Goal: Task Accomplishment & Management: Use online tool/utility

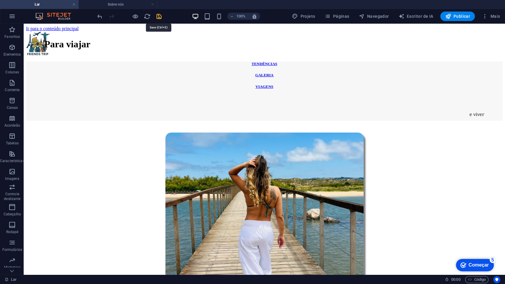
click at [158, 16] on icon "salvar" at bounding box center [159, 16] width 7 height 7
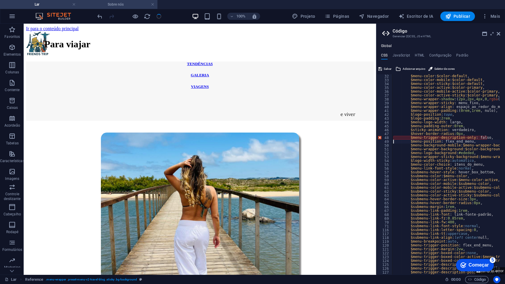
scroll to position [289, 0]
click at [407, 138] on div "$menu-color : $color-default , $menu-color-mobile : $color-default , $menu-colo…" at bounding box center [464, 175] width 144 height 203
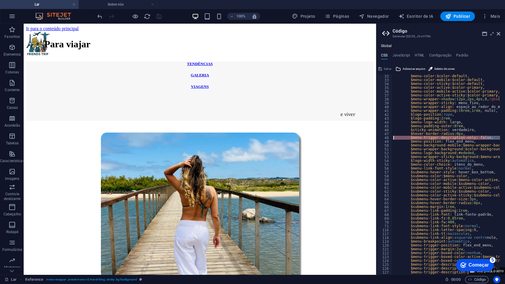
click at [407, 138] on div "$menu-color : $color-default , $menu-color-mobile : $color-default , $menu-colo…" at bounding box center [464, 175] width 144 height 203
type textarea "$menu-position: flex_end_menu,"
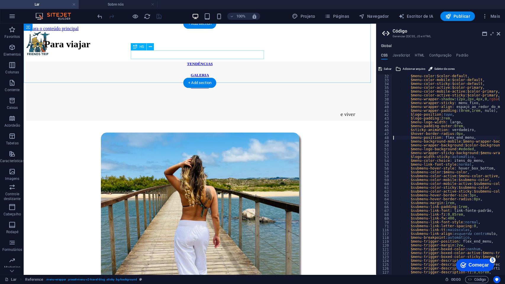
click at [152, 73] on div "GALERIA" at bounding box center [200, 75] width 348 height 5
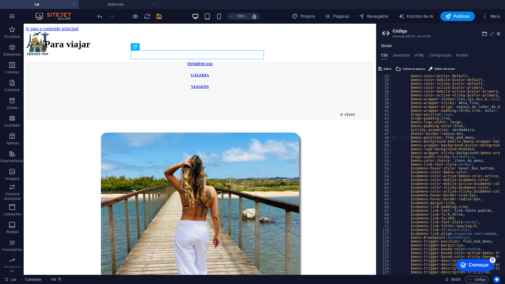
click at [156, 18] on icon "salvar" at bounding box center [159, 16] width 7 height 7
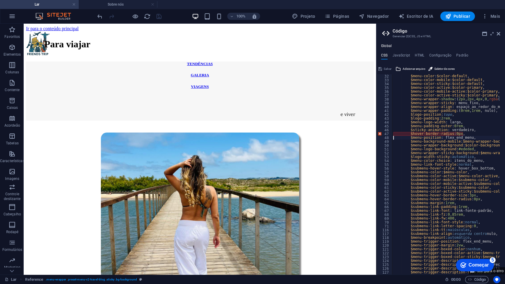
click at [405, 133] on div "$menu-color : $color-default , $menu-color-mobile : $color-default , $menu-colo…" at bounding box center [464, 175] width 144 height 203
type textarea "$menu-position: flex_end_menu,"
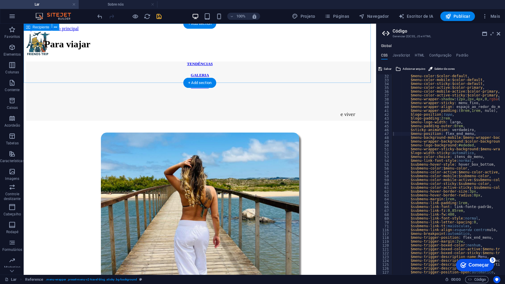
click at [169, 66] on div "TENDÊNCIAS GALERIA VIAGENS" at bounding box center [200, 91] width 348 height 59
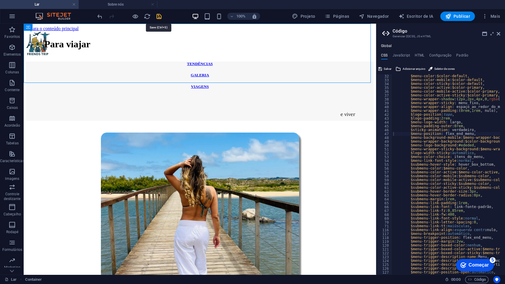
click at [160, 18] on icon "salvar" at bounding box center [159, 16] width 7 height 7
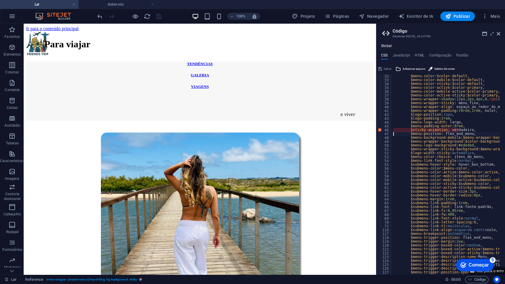
click at [407, 130] on div "$menu-color : $color-default , $menu-color-mobile : $color-default , $menu-colo…" at bounding box center [464, 175] width 144 height 203
type textarea "$menu-position: flex_end_menu,"
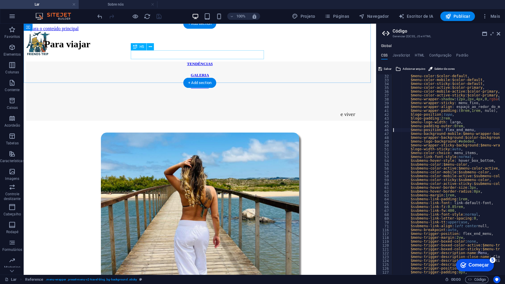
click at [141, 73] on div "GALERIA" at bounding box center [200, 75] width 348 height 5
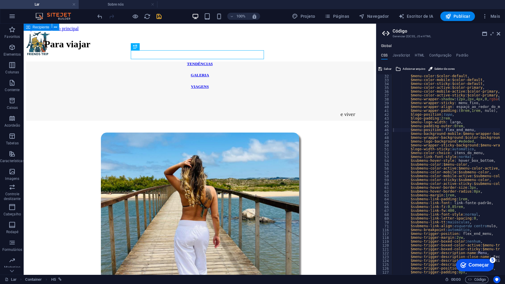
click at [161, 17] on icon "salvar" at bounding box center [159, 16] width 7 height 7
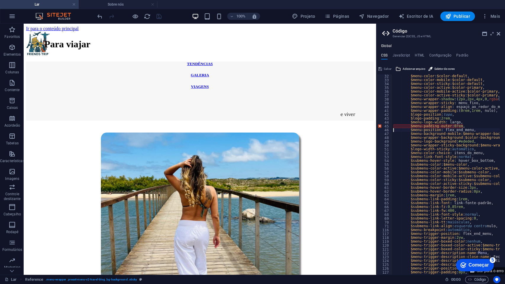
click at [407, 128] on div "$menu-color : $color-default , $menu-color-mobile : $color-default , $menu-colo…" at bounding box center [464, 175] width 144 height 203
type textarea "$menu-position: flex_end_menu,"
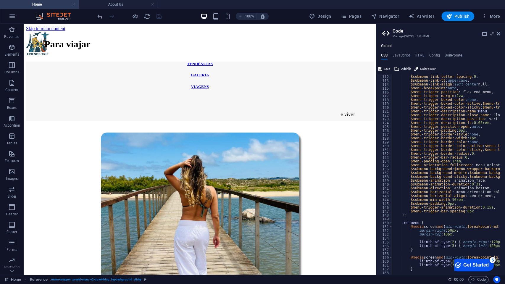
scroll to position [387, 0]
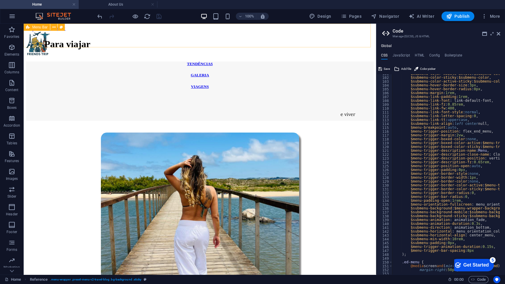
click at [158, 69] on div "TENDÊNCIAS GALERIA VIAGENS" at bounding box center [200, 91] width 348 height 59
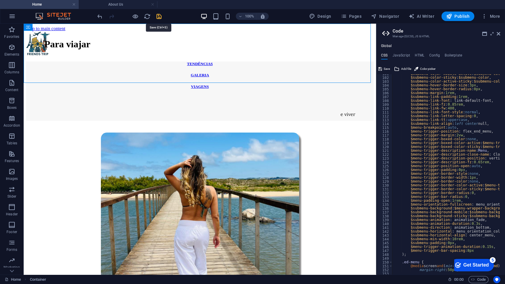
click at [160, 17] on icon "save" at bounding box center [159, 16] width 7 height 7
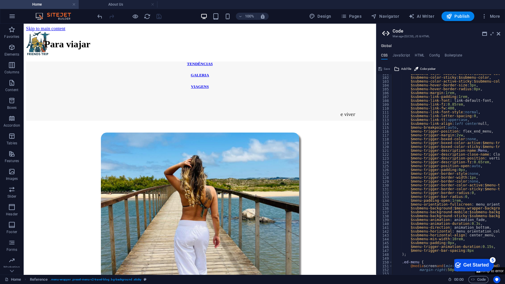
click at [501, 227] on button "Jump to error" at bounding box center [490, 270] width 30 height 7
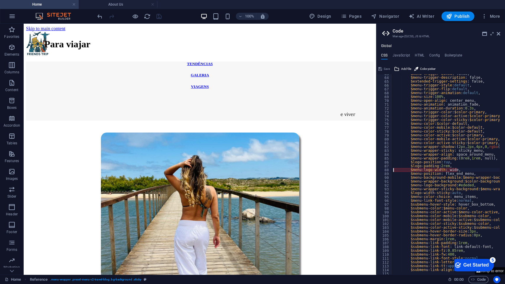
scroll to position [241, 0]
click at [407, 170] on div "$menu-trigger-boxed : false, $menu-trigger-description : false, $extended-trigg…" at bounding box center [464, 173] width 144 height 203
type textarea "$menu-position: flex_end_menu,"
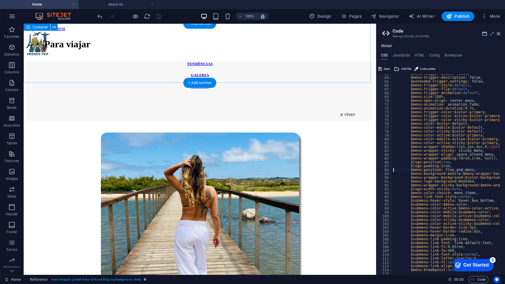
click at [252, 78] on div "TENDÊNCIAS GALERIA VIAGENS" at bounding box center [200, 91] width 348 height 59
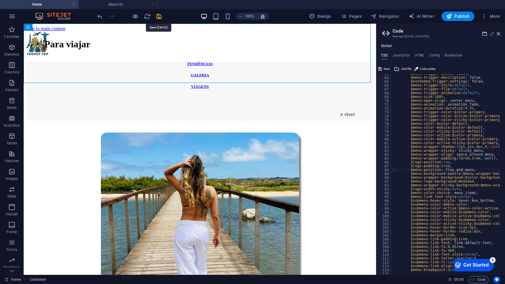
click at [162, 16] on icon "save" at bounding box center [159, 16] width 7 height 7
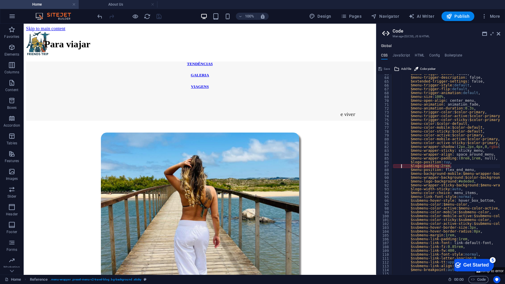
click at [405, 165] on div "$menu-trigger-boxed : false, $menu-trigger-description : false, $extended-trigg…" at bounding box center [464, 173] width 144 height 203
type textarea "$menu-position: flex_end_menu,"
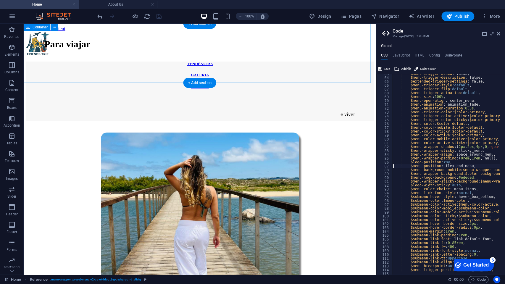
click at [250, 74] on div "TENDÊNCIAS GALERIA VIAGENS" at bounding box center [200, 91] width 348 height 59
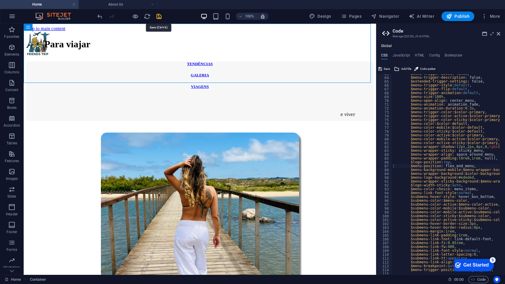
click at [160, 15] on icon "save" at bounding box center [159, 16] width 7 height 7
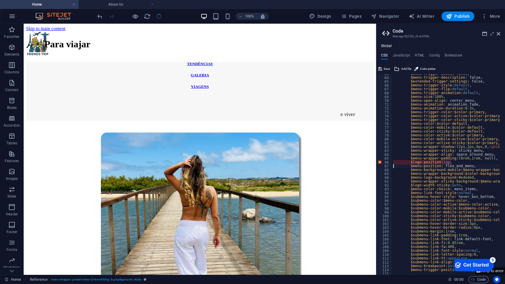
click at [415, 161] on div "$menu-trigger-boxed : false, $menu-trigger-description : false, $extended-trigg…" at bounding box center [464, 173] width 144 height 203
type textarea "$menu-position: flex_end_menu,"
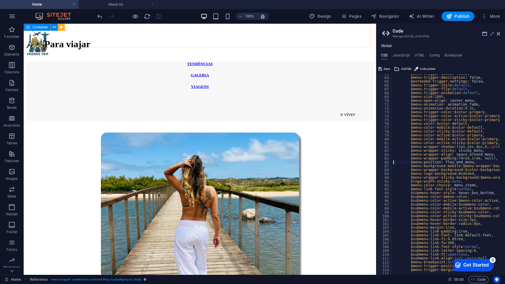
click at [152, 69] on div "TENDÊNCIAS GALERIA VIAGENS" at bounding box center [200, 91] width 348 height 59
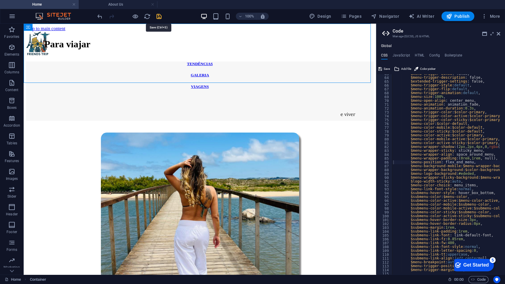
click at [160, 17] on icon "save" at bounding box center [159, 16] width 7 height 7
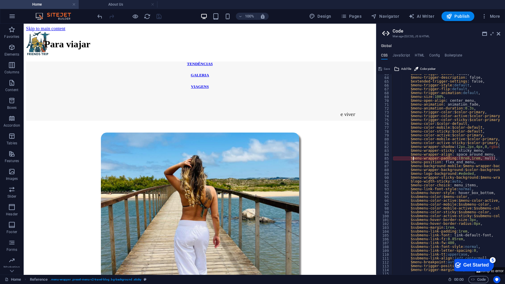
click at [414, 159] on div "$menu-trigger-boxed : false, $menu-trigger-description : false, $extended-trigg…" at bounding box center [464, 173] width 144 height 203
type textarea "$menu-position: flex_end_menu,"
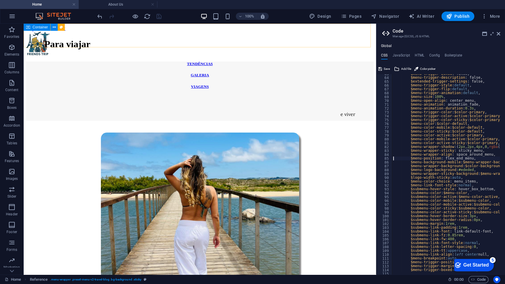
click at [148, 82] on div "TENDÊNCIAS GALERIA VIAGENS" at bounding box center [200, 91] width 348 height 59
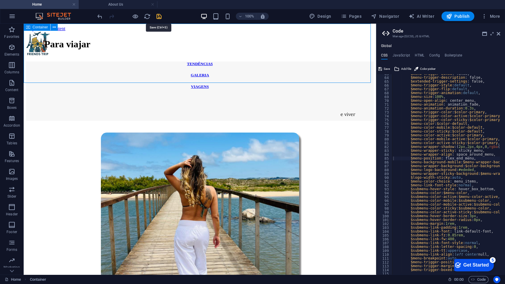
click at [160, 15] on icon "save" at bounding box center [159, 16] width 7 height 7
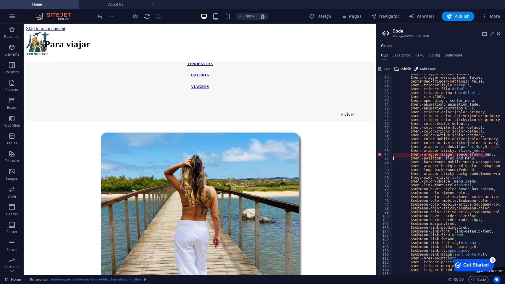
click at [419, 157] on div "$menu-trigger-boxed : false, $menu-trigger-description : false, $extended-trigg…" at bounding box center [464, 173] width 144 height 203
click at [421, 156] on div "$menu-trigger-boxed : false, $menu-trigger-description : false, $extended-trigg…" at bounding box center [464, 173] width 144 height 203
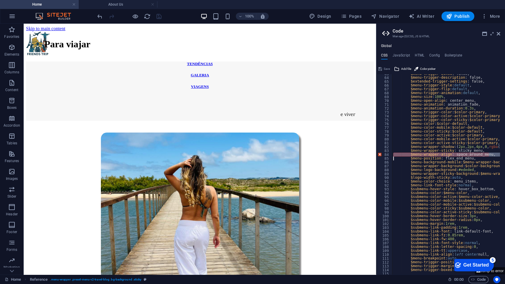
click at [421, 156] on div "$menu-trigger-boxed : false, $menu-trigger-description : false, $extended-trigg…" at bounding box center [464, 173] width 144 height 203
type textarea "$menu-position: flex_end_menu,"
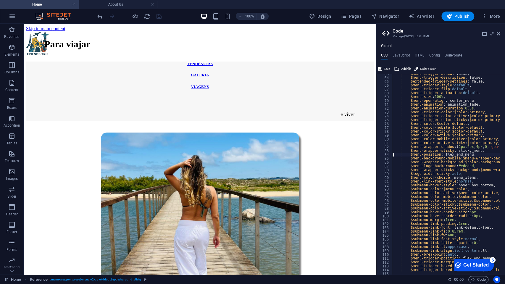
click at [143, 47] on div at bounding box center [200, 43] width 348 height 24
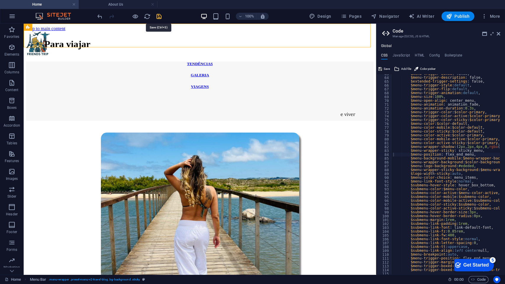
click at [160, 16] on icon "save" at bounding box center [159, 16] width 7 height 7
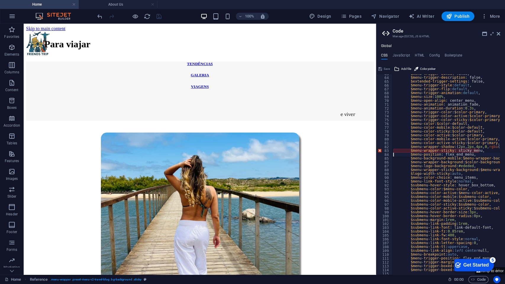
click at [418, 152] on div "$menu-trigger-boxed : false, $menu-trigger-description : false, $extended-trigg…" at bounding box center [464, 173] width 144 height 203
type textarea "$menu-position: flex_end_menu,"
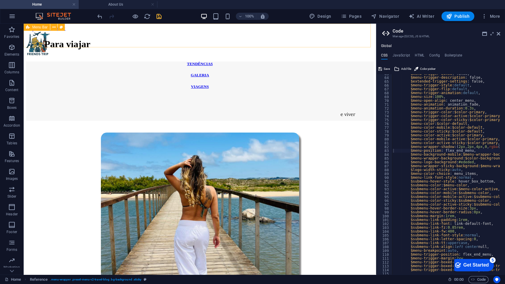
click at [159, 43] on div at bounding box center [200, 43] width 348 height 24
click at [161, 16] on icon "save" at bounding box center [159, 16] width 7 height 7
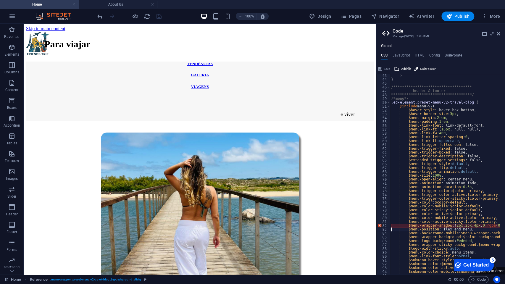
scroll to position [261, 0]
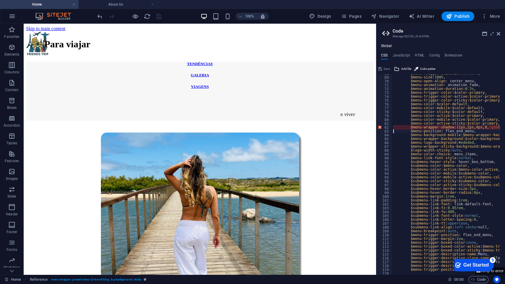
click at [410, 126] on div "$menu-trigger-animation : default , $menu-size : 100% , $menu-open-align : cent…" at bounding box center [464, 173] width 144 height 203
type textarea "$menu-position: flex_end_menu,"
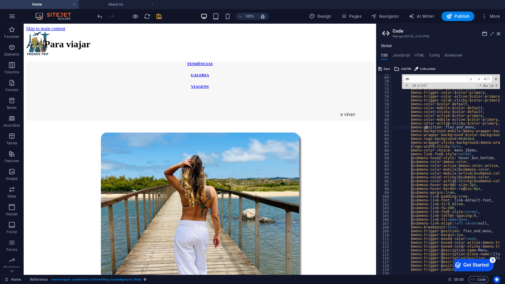
scroll to position [799, 0]
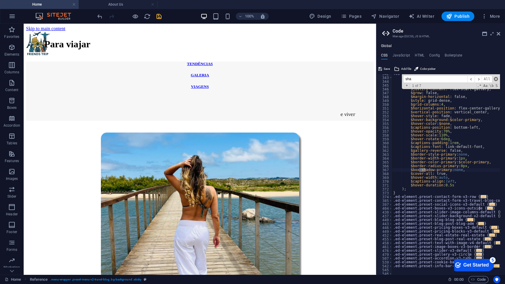
type input "sha"
click at [496, 78] on span at bounding box center [496, 79] width 4 height 4
type textarea "$box-shadow-primary: none,"
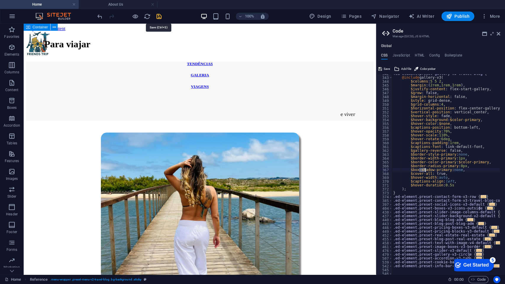
click at [157, 16] on icon "save" at bounding box center [159, 16] width 7 height 7
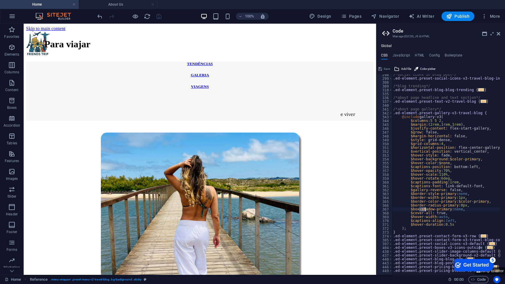
scroll to position [779, 0]
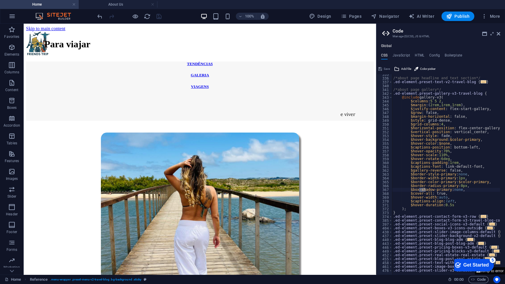
click at [499, 227] on button "Jump to error" at bounding box center [490, 270] width 30 height 7
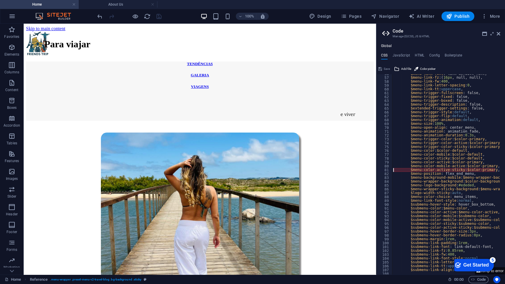
click at [427, 169] on div "$menu-link-font : link-default-font, $menu-link-fz : ( 16px , null, null ) , $m…" at bounding box center [464, 173] width 144 height 203
type textarea "$menu-position: flex_end_menu,"
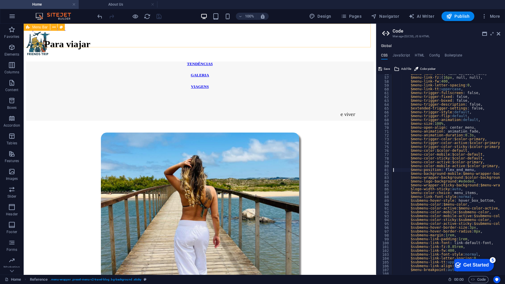
click at [164, 73] on div "GALERIA" at bounding box center [200, 75] width 348 height 5
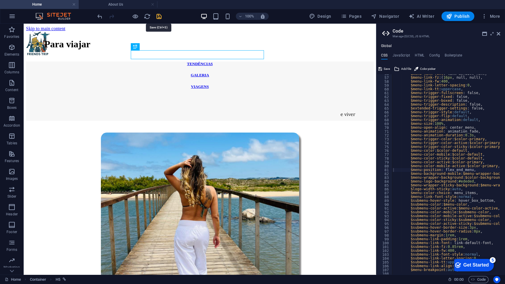
click at [159, 14] on icon "save" at bounding box center [159, 16] width 7 height 7
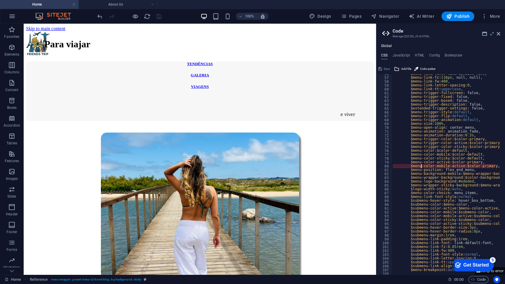
click at [421, 165] on div "$menu-link-font : link-default-font, $menu-link-fz : ( 16px , null, null ) , $m…" at bounding box center [464, 173] width 144 height 203
type textarea "$menu-position: flex_end_menu,"
